Goal: Task Accomplishment & Management: Use online tool/utility

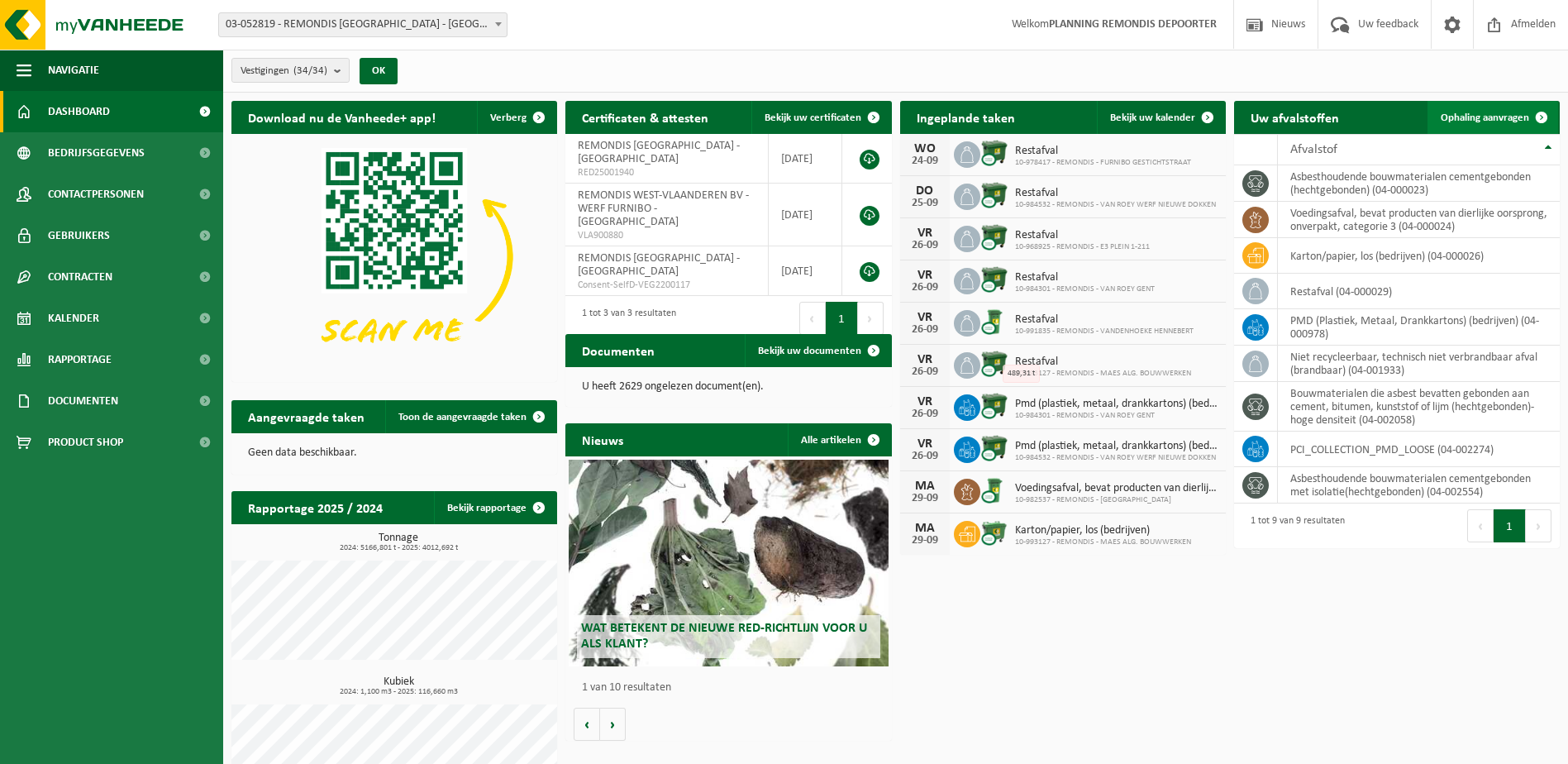
click at [1521, 117] on span "Ophaling aanvragen" at bounding box center [1484, 118] width 88 height 11
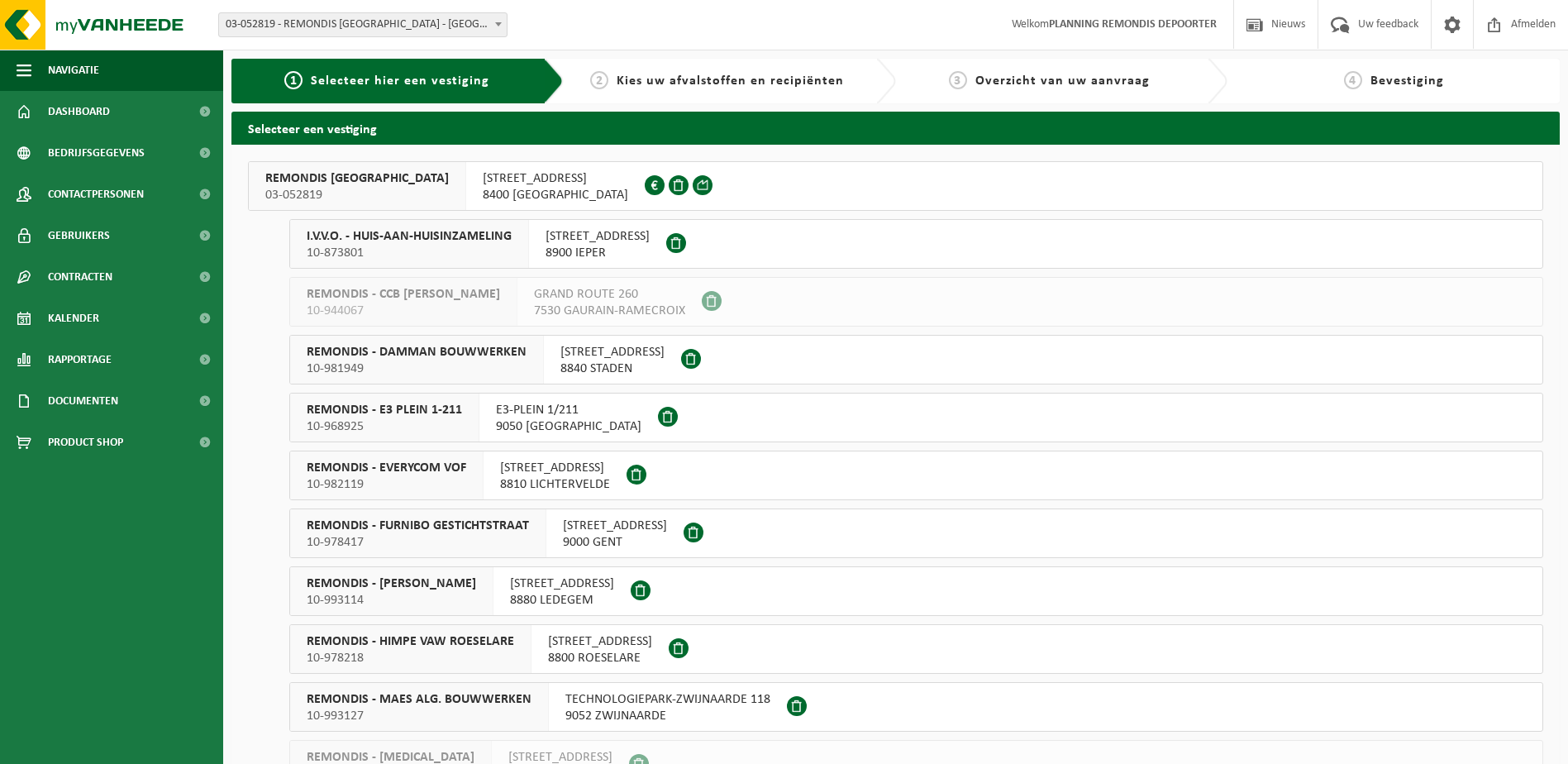
click at [429, 254] on span "10-873801" at bounding box center [409, 253] width 205 height 16
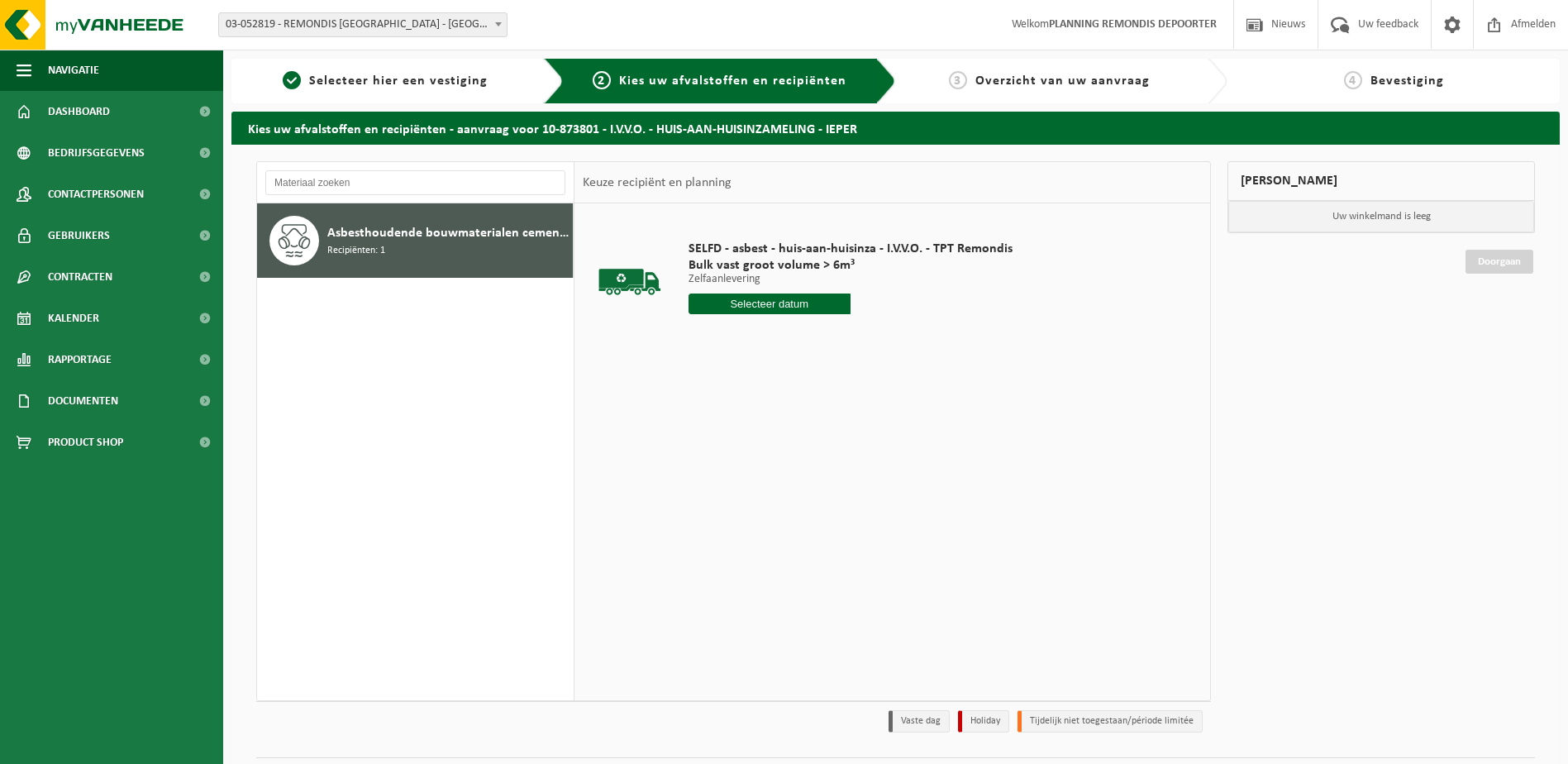
click at [778, 299] on input "text" at bounding box center [769, 304] width 162 height 21
click at [769, 470] on div "24" at bounding box center [762, 477] width 29 height 26
type input "Van 2025-09-24"
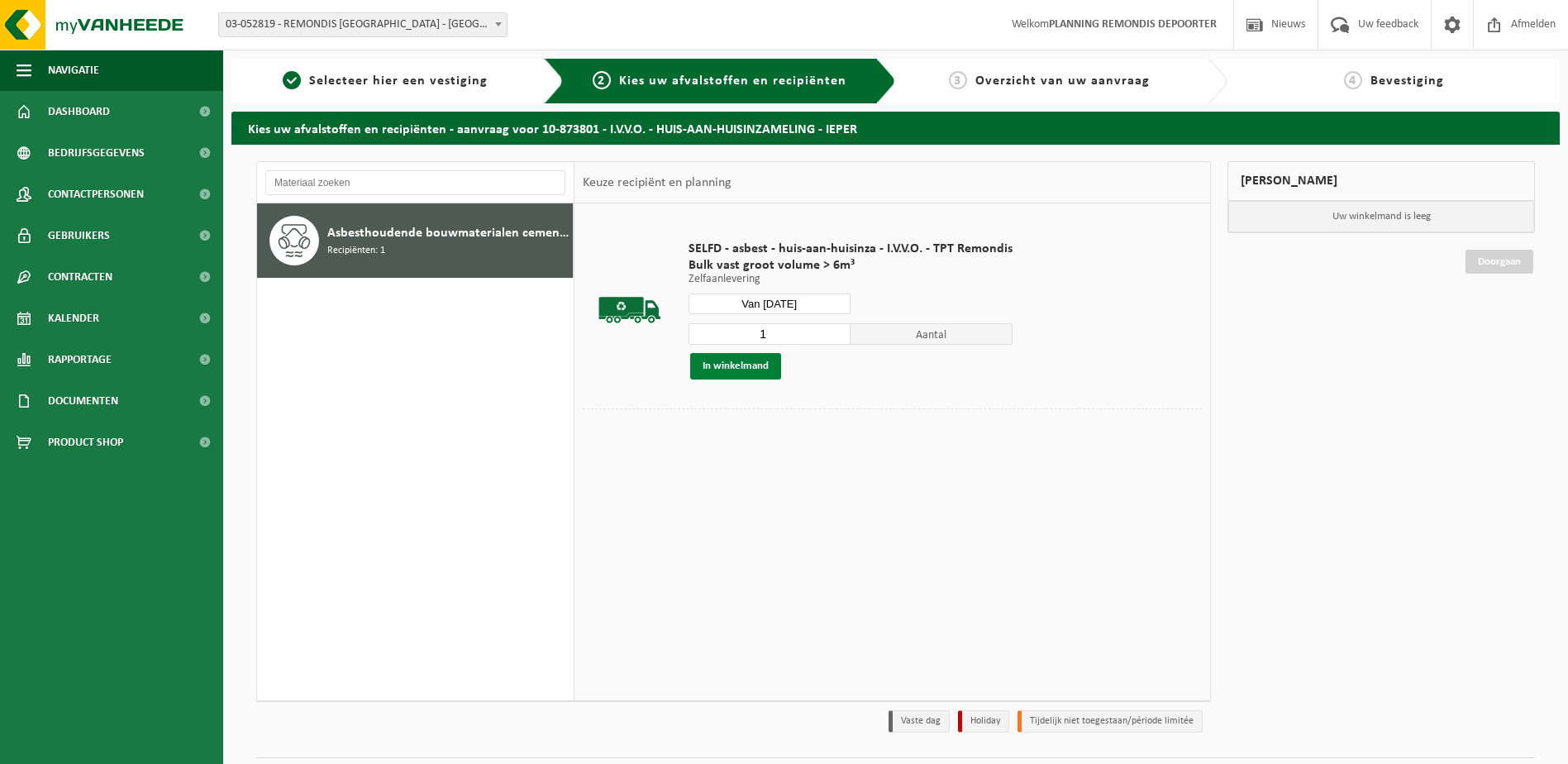
click at [743, 372] on button "In winkelmand" at bounding box center [735, 366] width 91 height 26
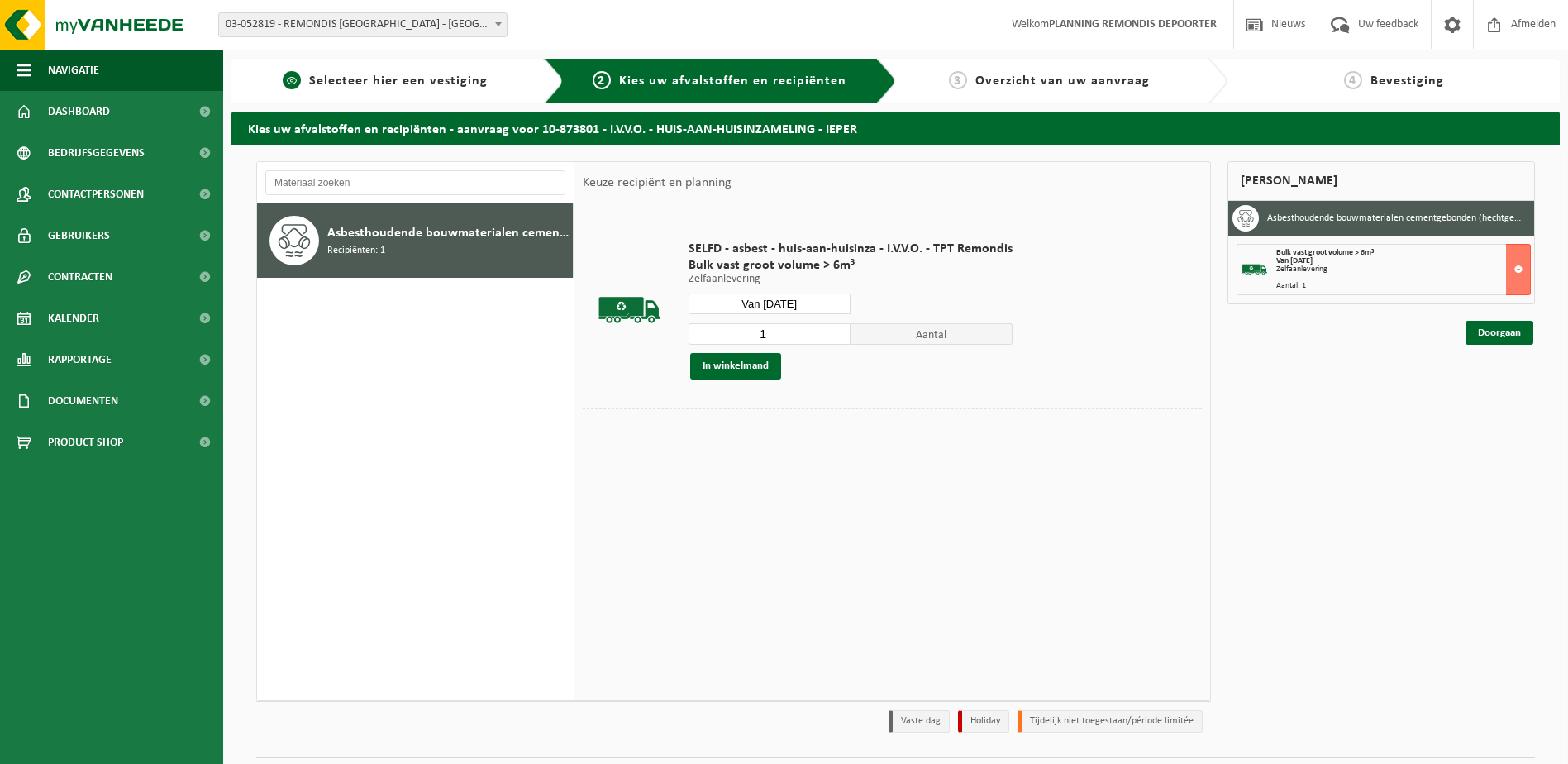
click at [391, 81] on span "Selecteer hier een vestiging" at bounding box center [398, 81] width 178 height 14
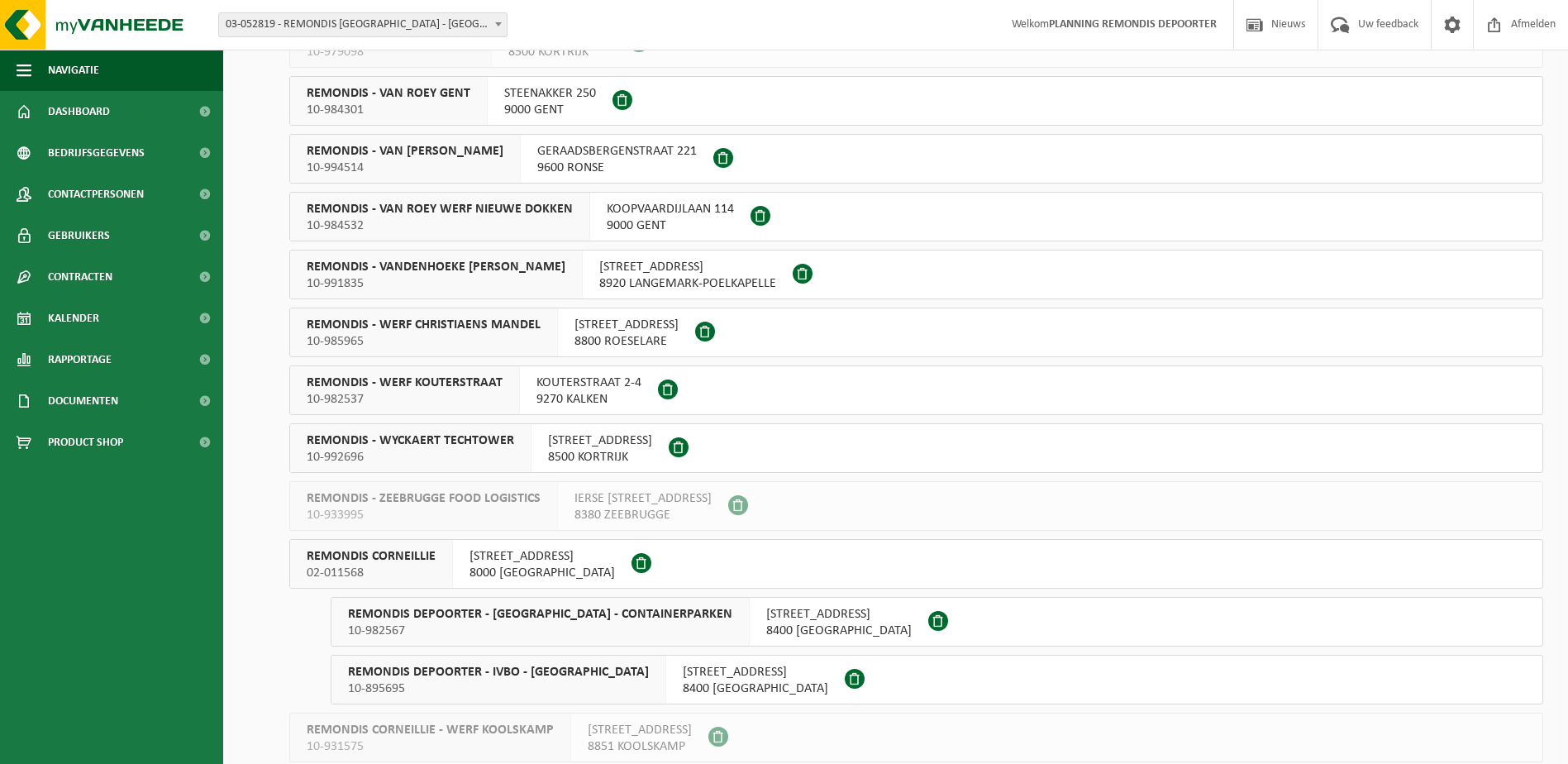
scroll to position [744, 0]
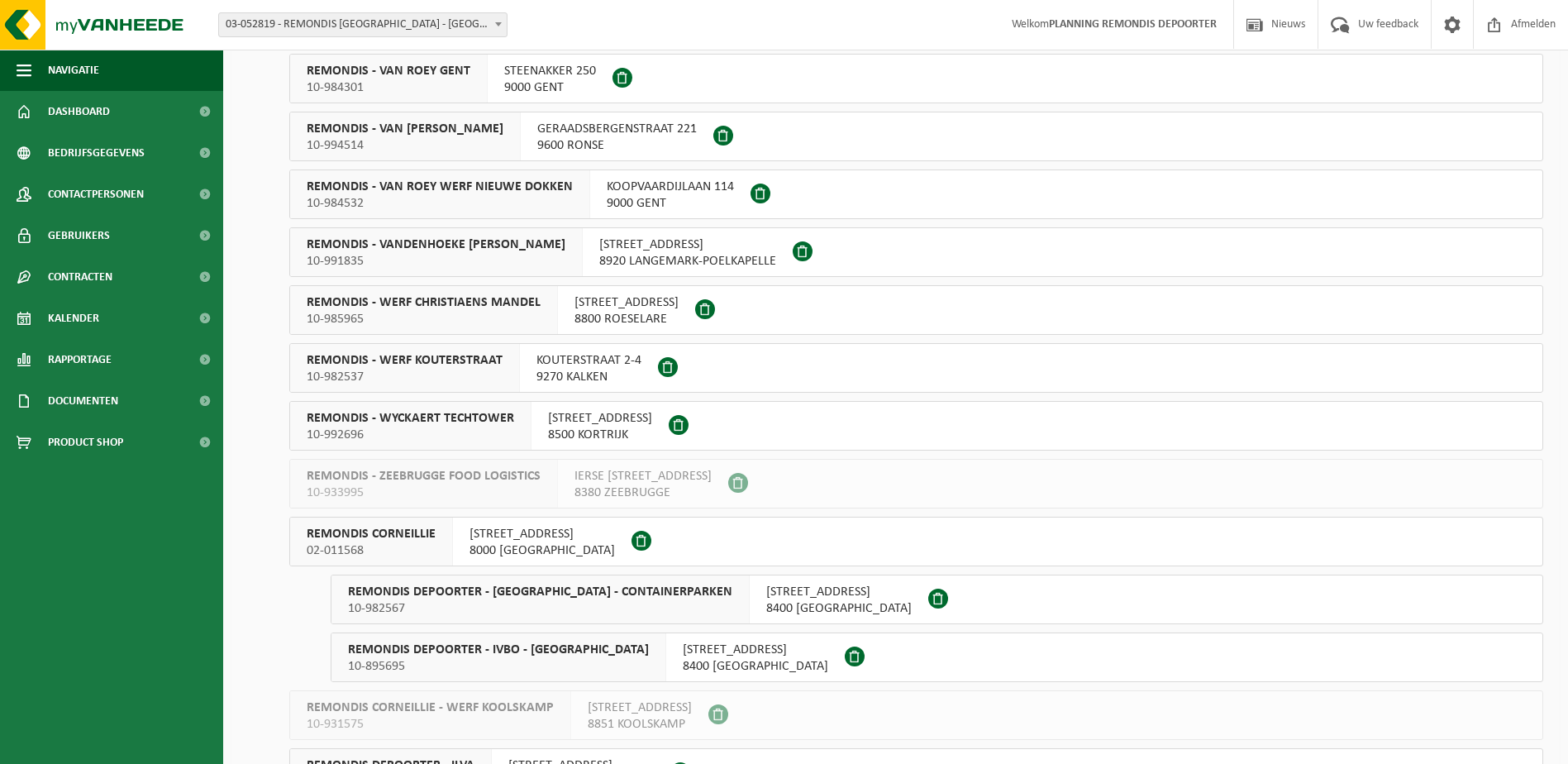
click at [471, 545] on span "8000 BRUGGE" at bounding box center [541, 550] width 145 height 16
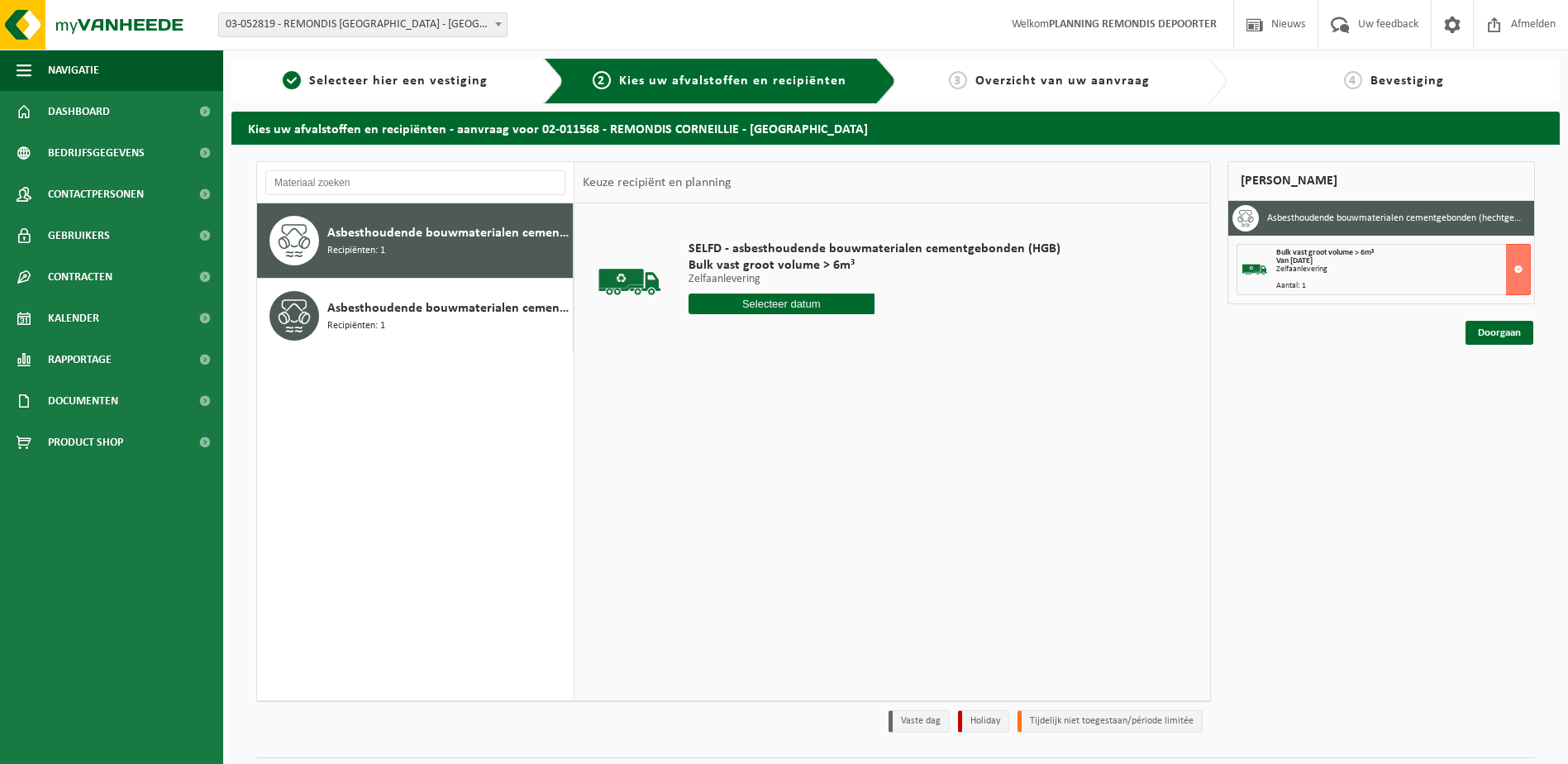
click at [750, 306] on input "text" at bounding box center [781, 304] width 186 height 21
click at [760, 474] on div "24" at bounding box center [762, 477] width 29 height 26
type input "Van [DATE]"
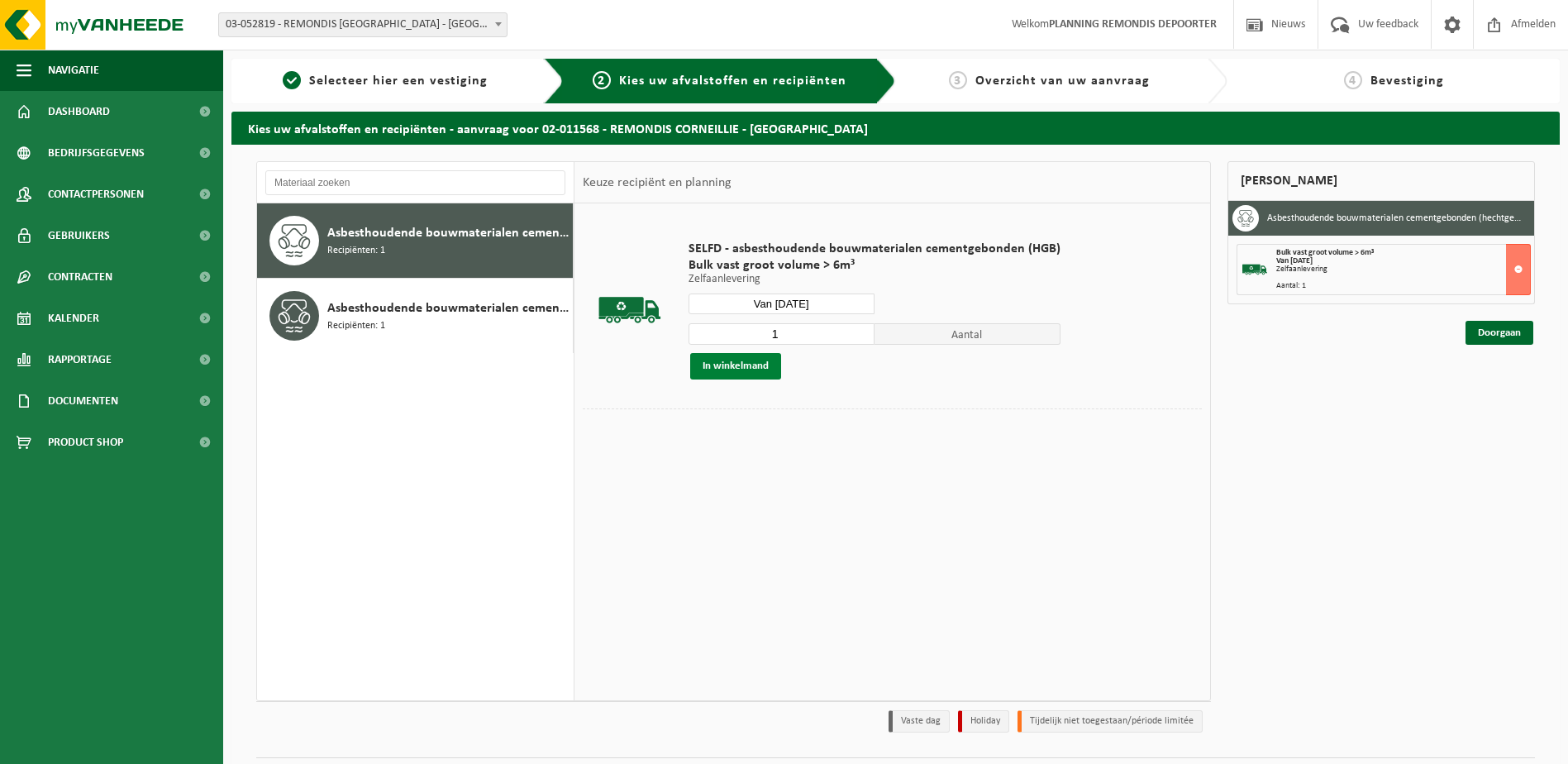
click at [758, 357] on button "In winkelmand" at bounding box center [735, 366] width 91 height 26
click at [1484, 397] on link "Doorgaan" at bounding box center [1499, 392] width 68 height 24
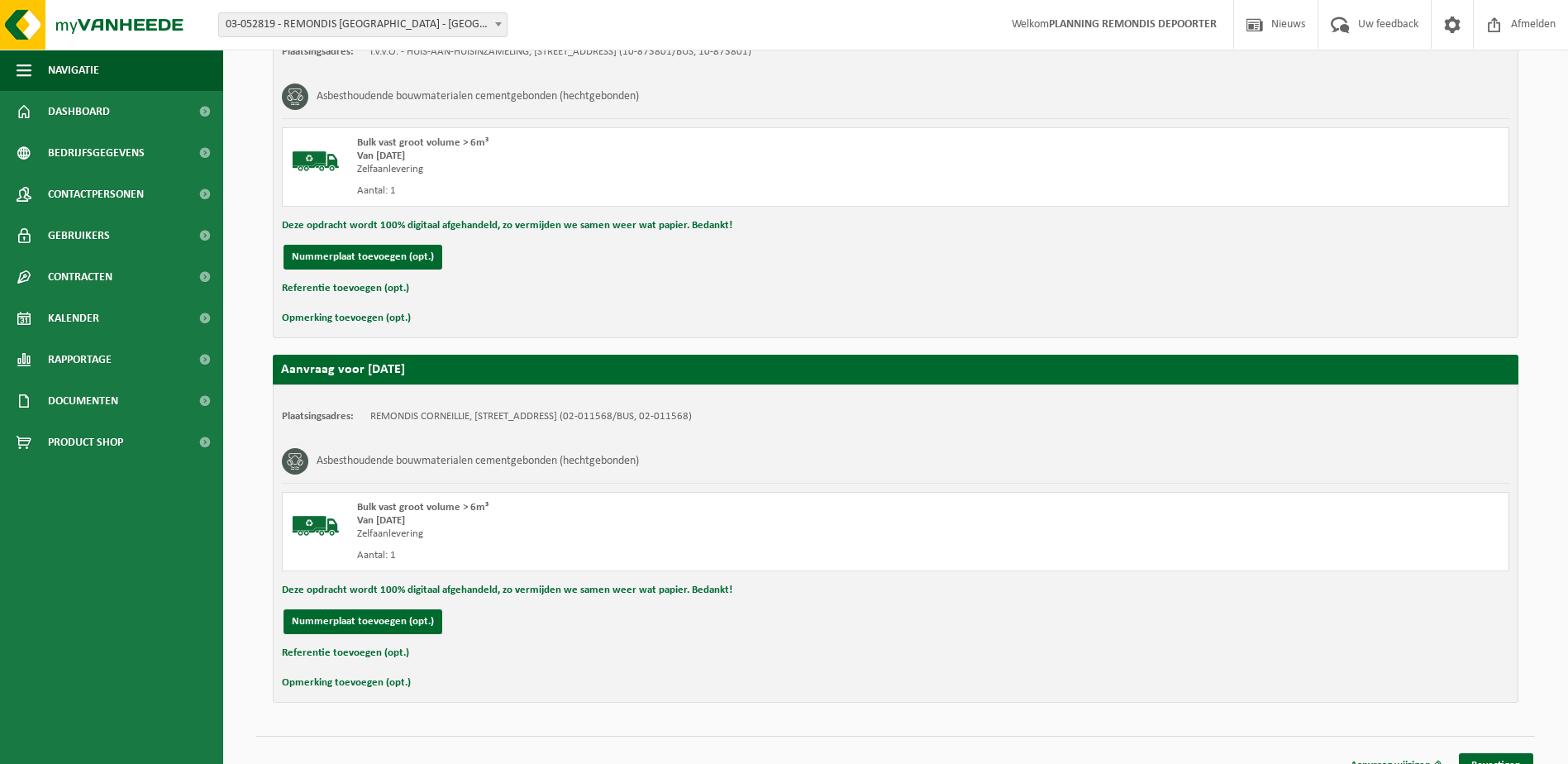
scroll to position [395, 0]
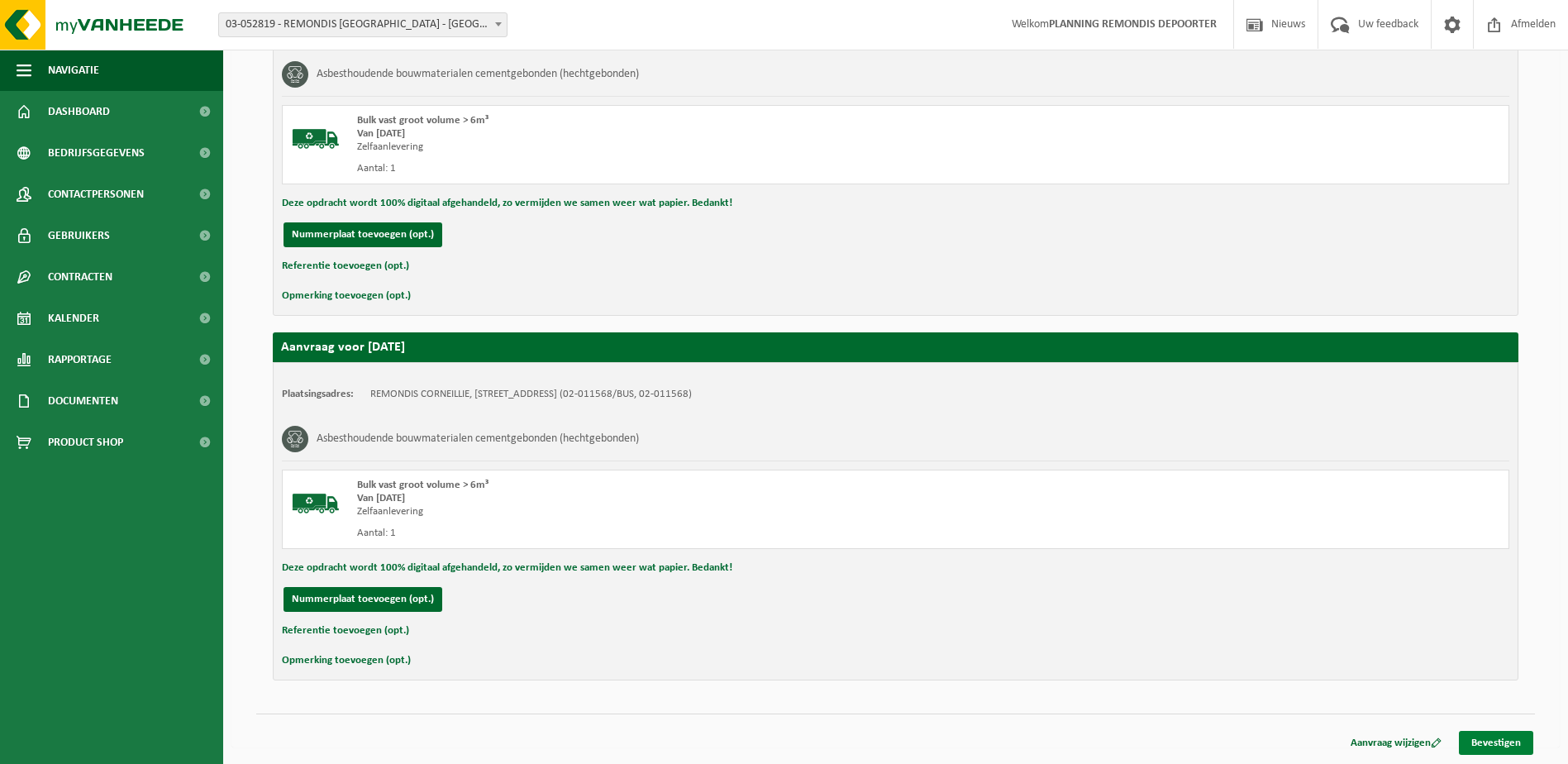
click at [1479, 753] on link "Bevestigen" at bounding box center [1496, 742] width 75 height 24
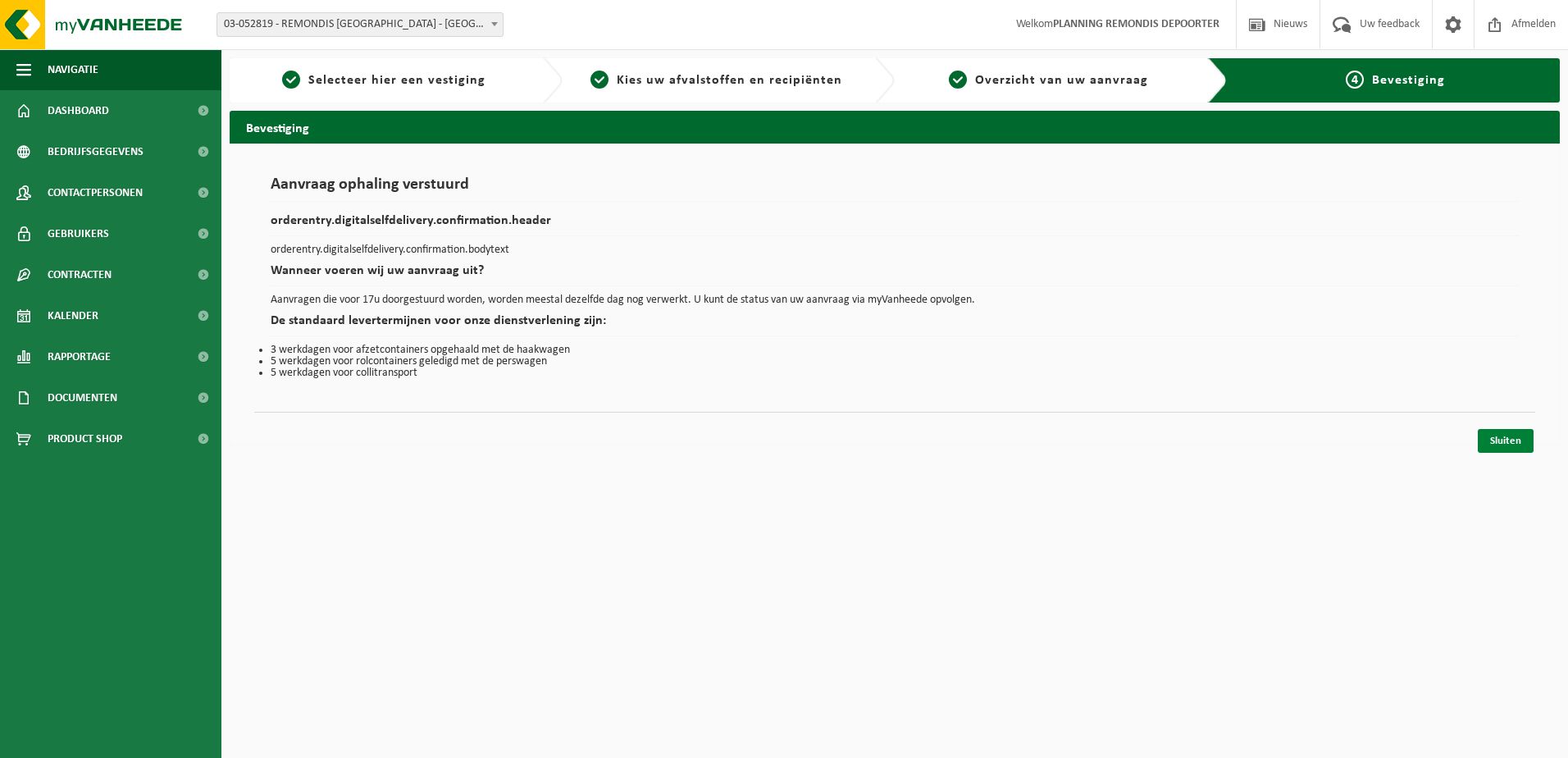
click at [1488, 434] on link "Sluiten" at bounding box center [1506, 441] width 55 height 24
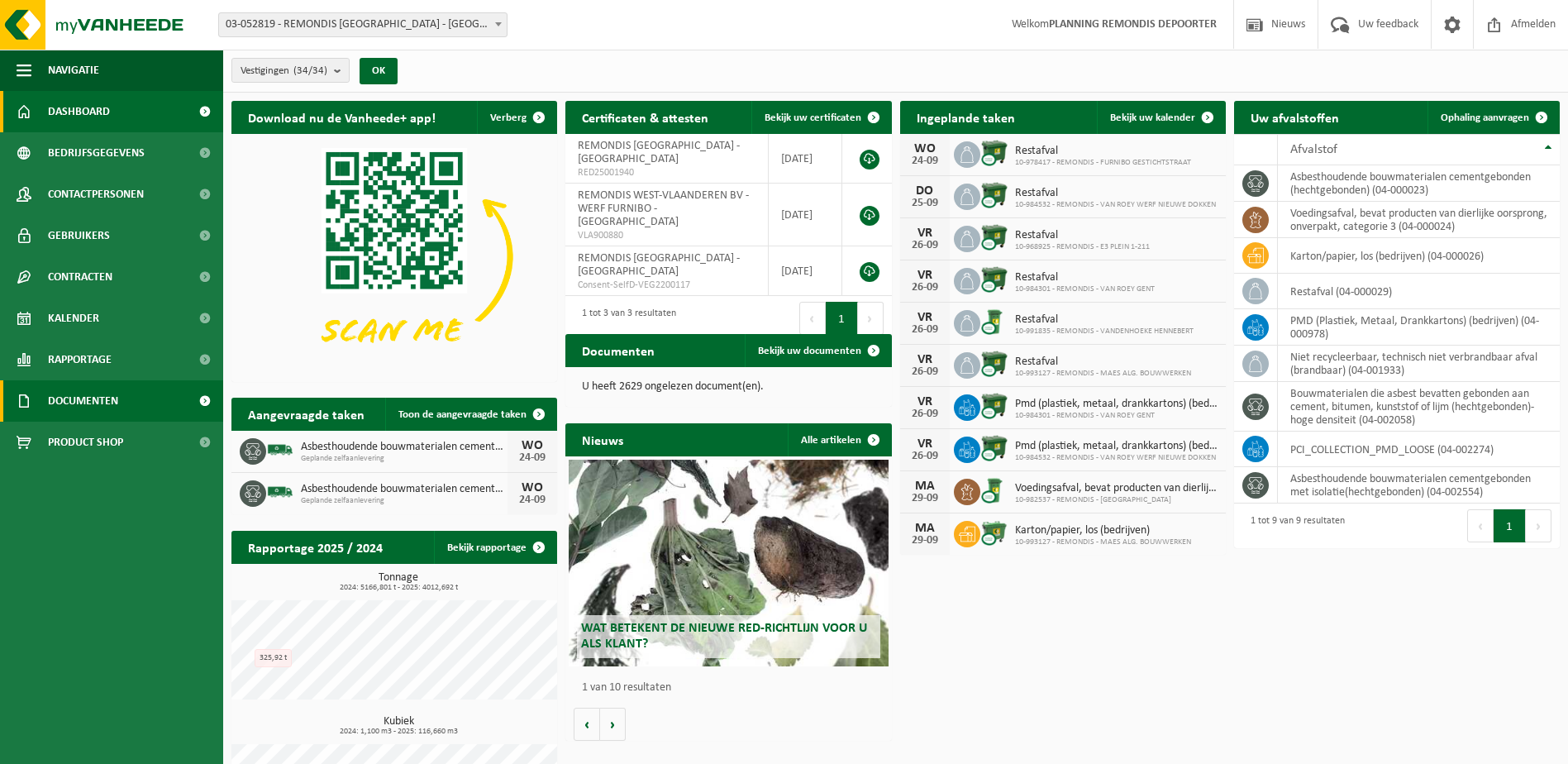
drag, startPoint x: 118, startPoint y: 400, endPoint x: 117, endPoint y: 417, distance: 17.0
click at [118, 400] on span "Documenten" at bounding box center [83, 401] width 70 height 41
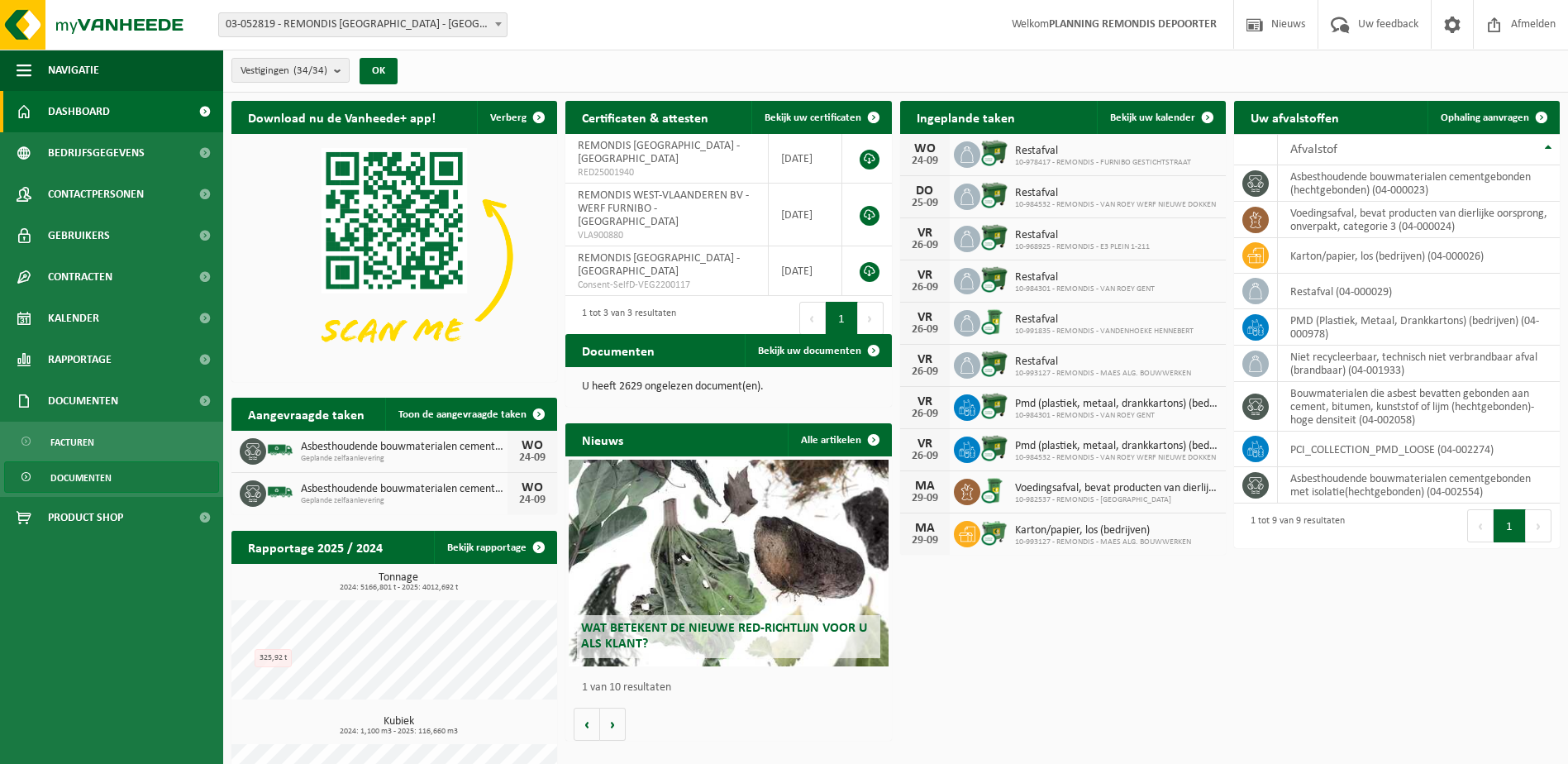
click at [98, 469] on span "Documenten" at bounding box center [81, 478] width 61 height 32
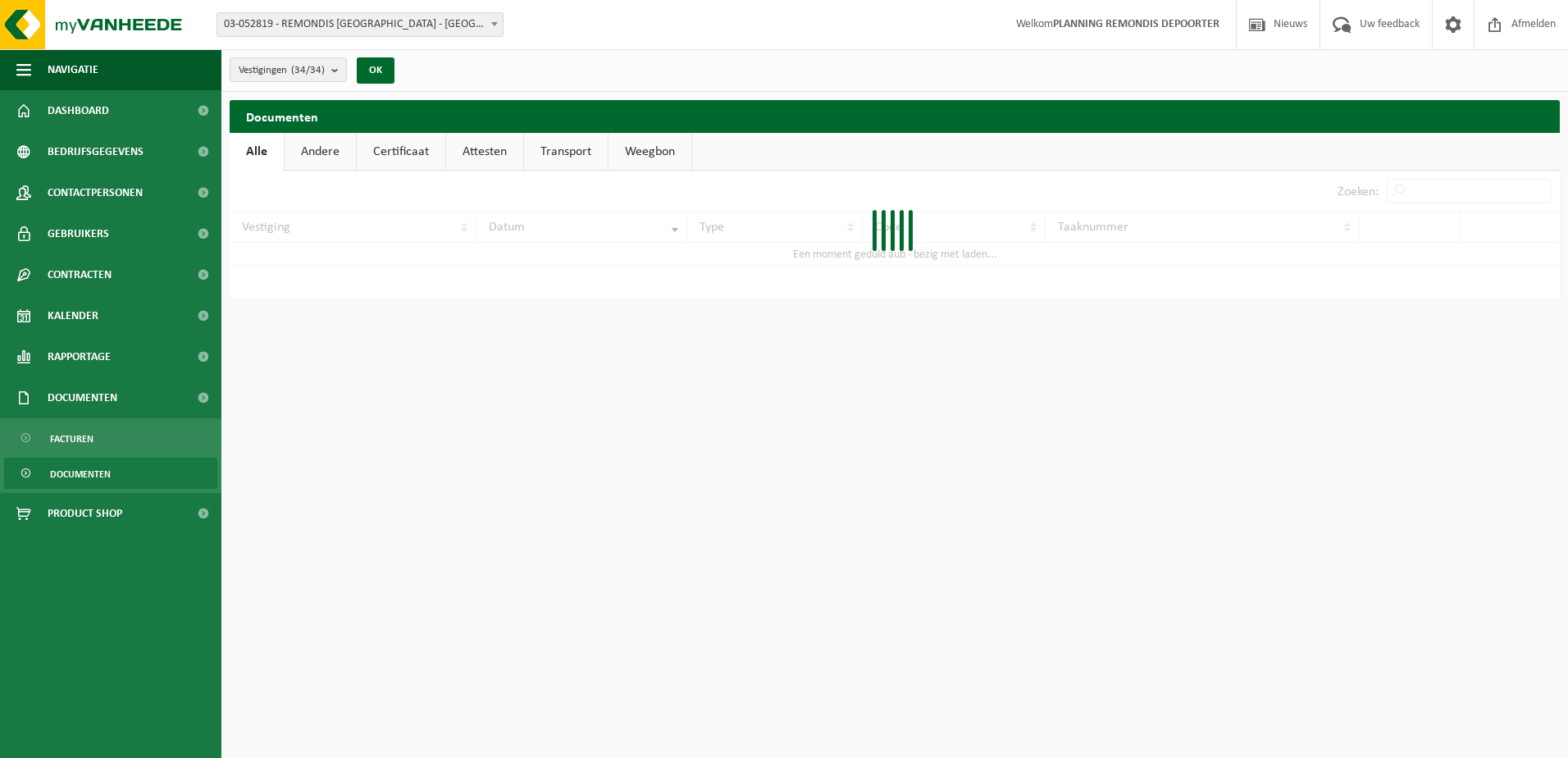
click at [1429, 190] on div at bounding box center [895, 234] width 1330 height 128
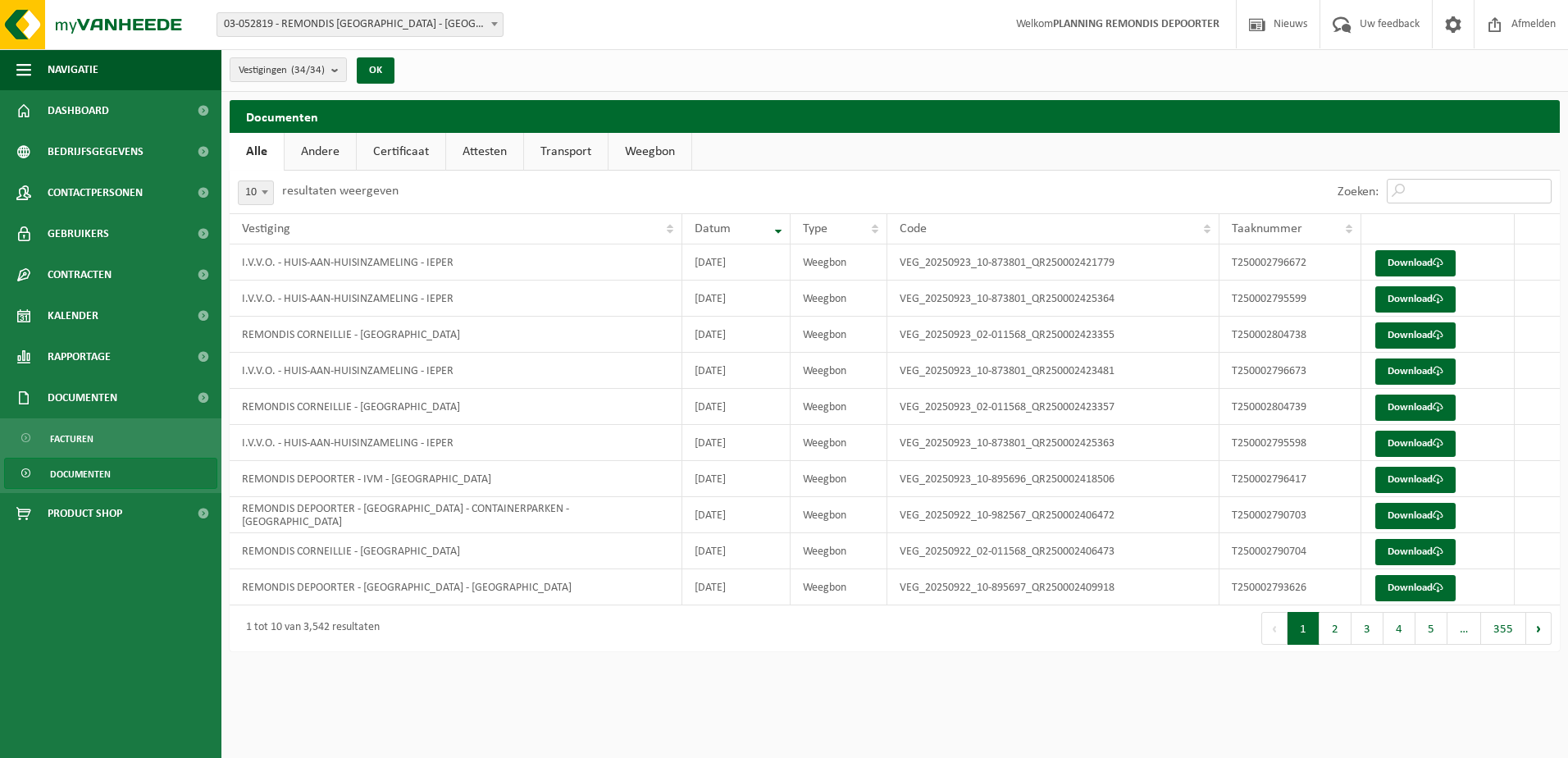
click at [1429, 190] on input "Zoeken:" at bounding box center [1470, 191] width 164 height 25
paste input "T250002764678"
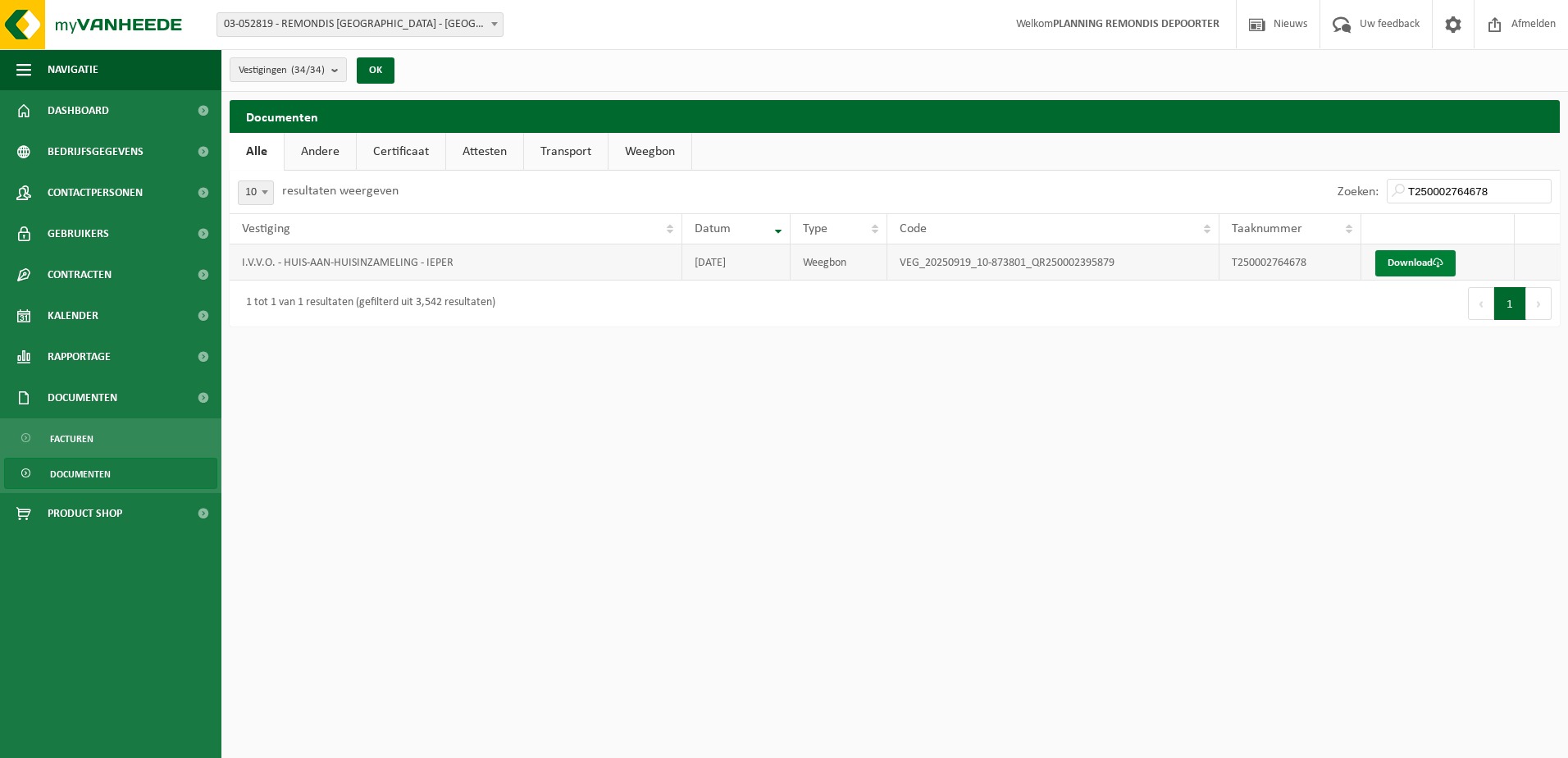
click at [1421, 263] on link "Download" at bounding box center [1416, 263] width 80 height 26
click at [1416, 191] on input "T250002764678" at bounding box center [1470, 191] width 164 height 25
paste input "26094"
click at [1386, 257] on link "Download" at bounding box center [1416, 263] width 80 height 26
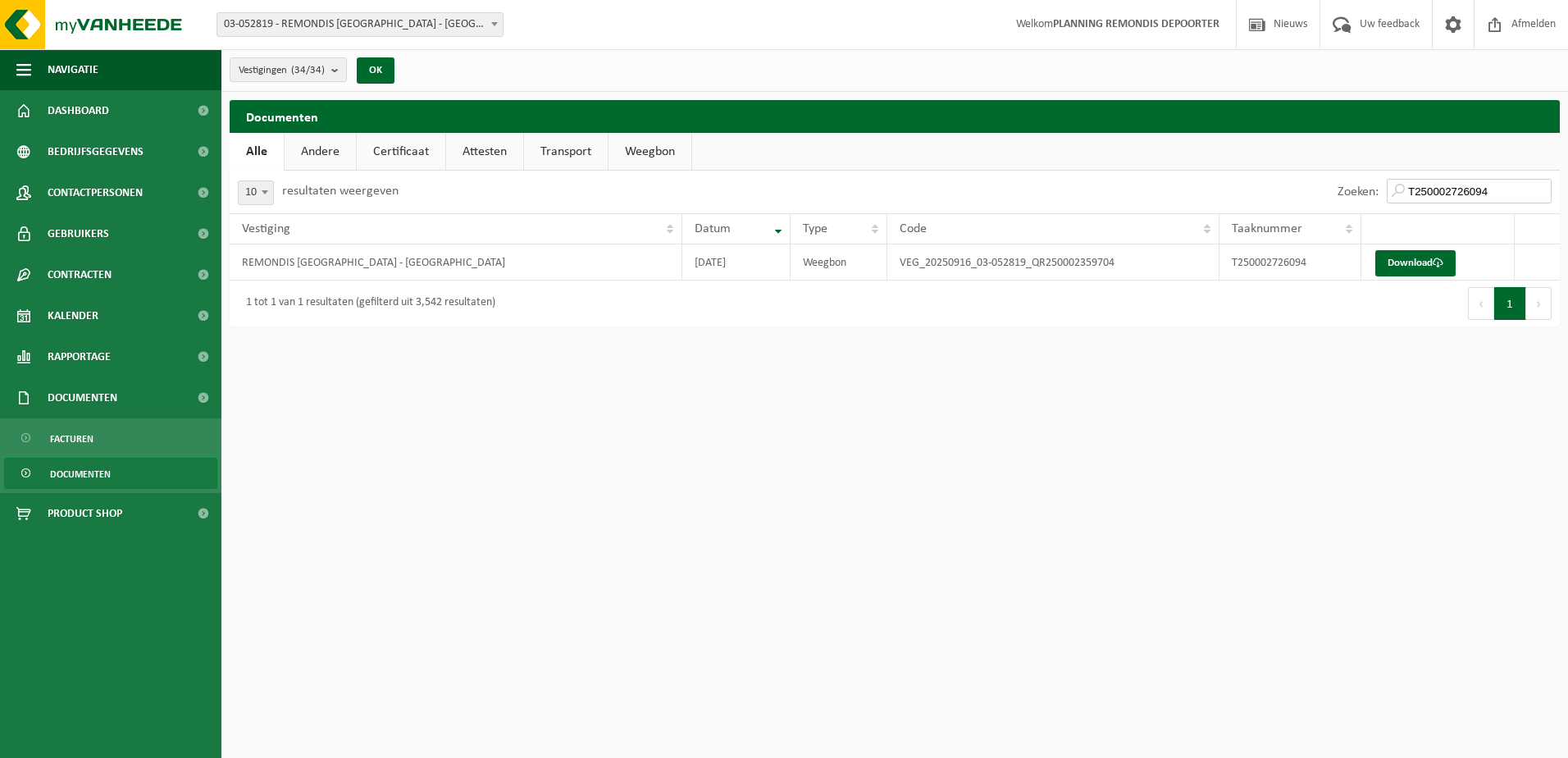
click at [1446, 186] on input "T250002726094" at bounding box center [1470, 191] width 164 height 25
paste input "3"
type input "T250002726093"
click at [1423, 261] on link "Download" at bounding box center [1416, 263] width 80 height 26
